Goal: Task Accomplishment & Management: Use online tool/utility

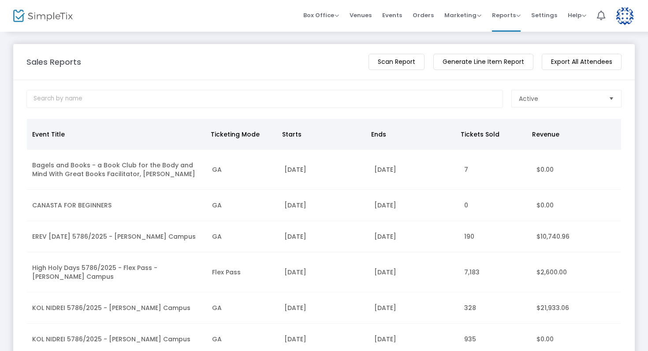
click at [400, 60] on m-button "Scan Report" at bounding box center [397, 62] width 56 height 16
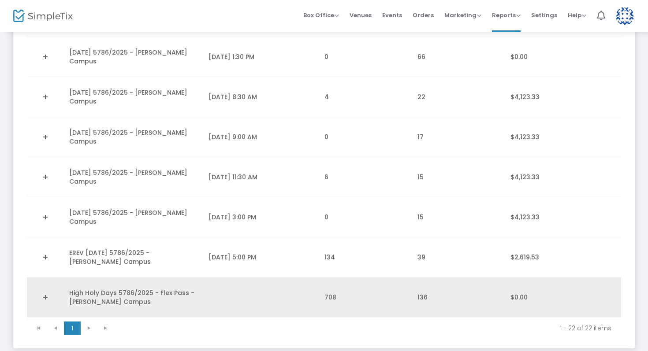
scroll to position [740, 0]
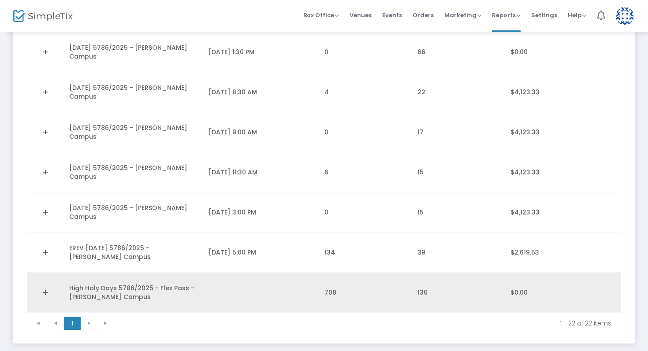
click at [335, 273] on td "708" at bounding box center [365, 293] width 93 height 40
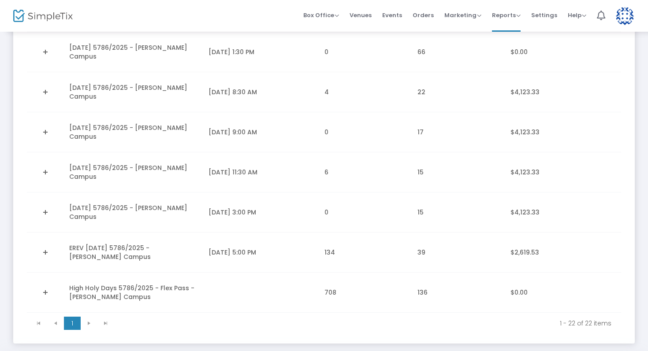
click at [46, 286] on link "Expand Details" at bounding box center [45, 293] width 26 height 14
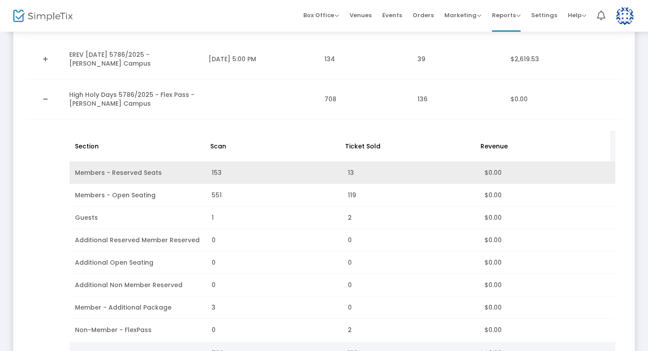
scroll to position [928, 0]
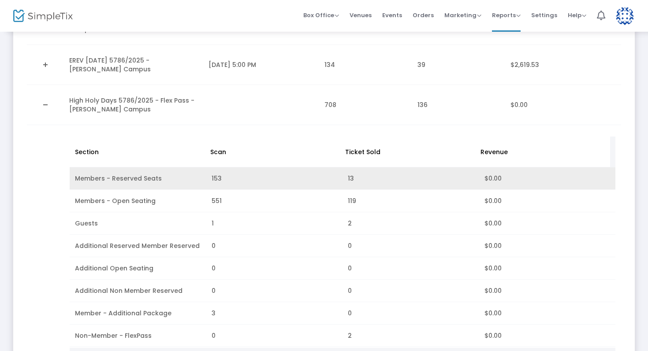
click at [216, 168] on td "153" at bounding box center [274, 179] width 136 height 22
click at [213, 168] on td "153" at bounding box center [274, 179] width 136 height 22
click at [127, 168] on td "Members - Reserved Seats" at bounding box center [138, 179] width 136 height 22
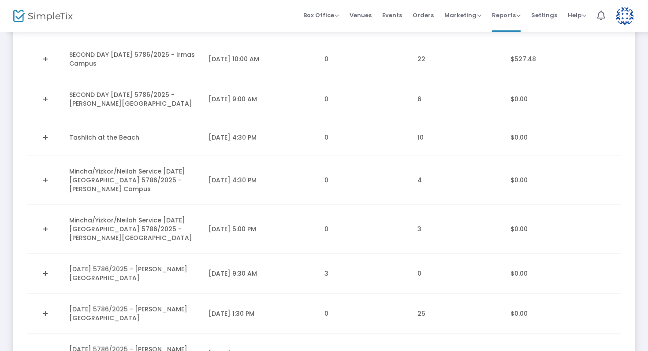
scroll to position [0, 0]
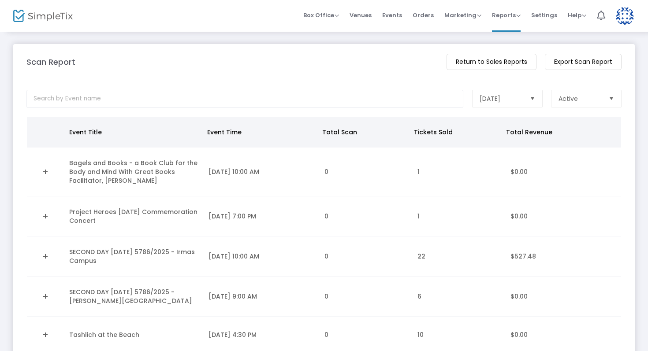
click at [588, 60] on m-button "Export Scan Report" at bounding box center [583, 62] width 77 height 16
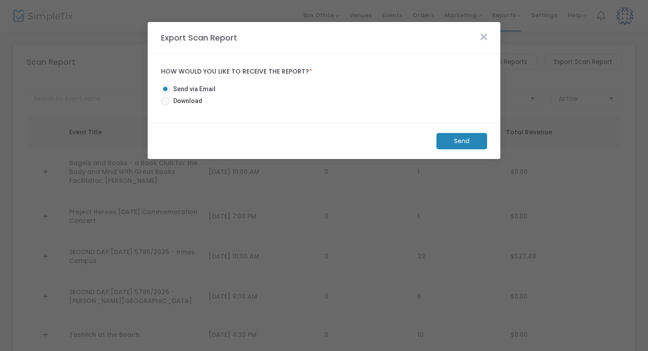
click at [462, 139] on m-button "Send" at bounding box center [462, 141] width 51 height 16
